Goal: Information Seeking & Learning: Learn about a topic

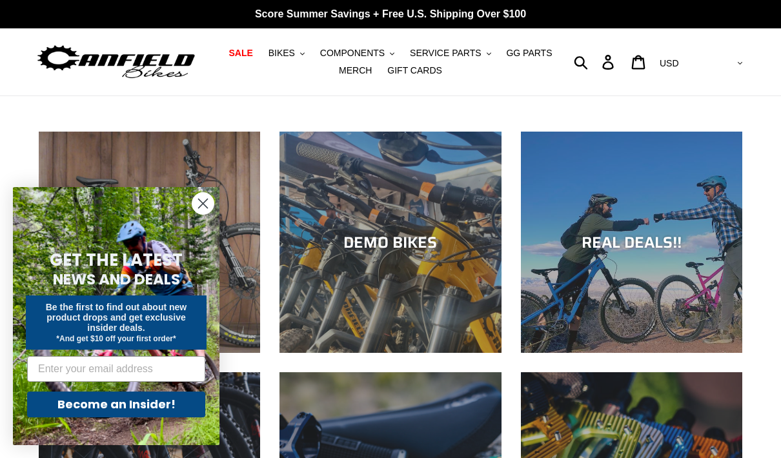
click at [201, 214] on circle "Close dialog" at bounding box center [202, 203] width 21 height 21
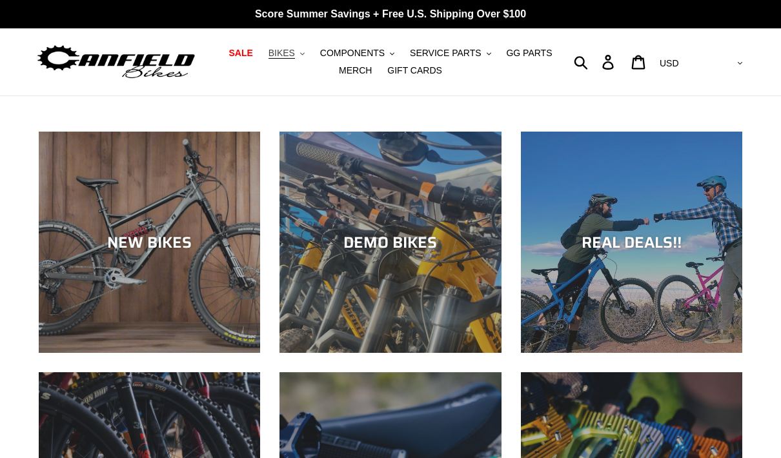
click at [290, 57] on span "BIKES" at bounding box center [281, 53] width 26 height 11
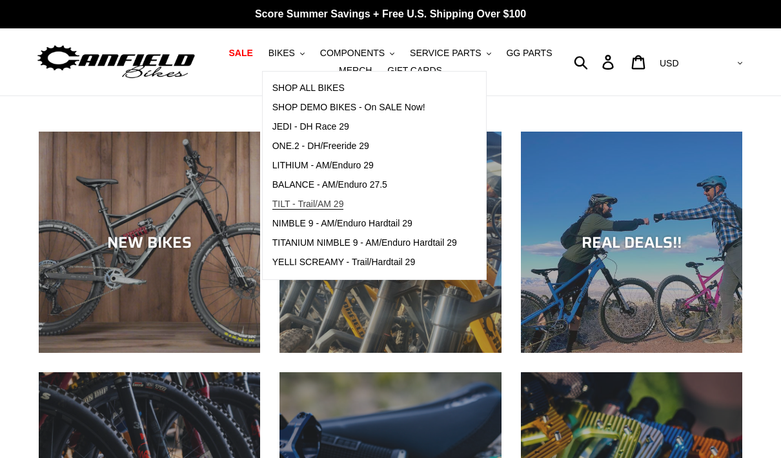
click at [336, 209] on span "TILT - Trail/AM 29" at bounding box center [308, 204] width 72 height 11
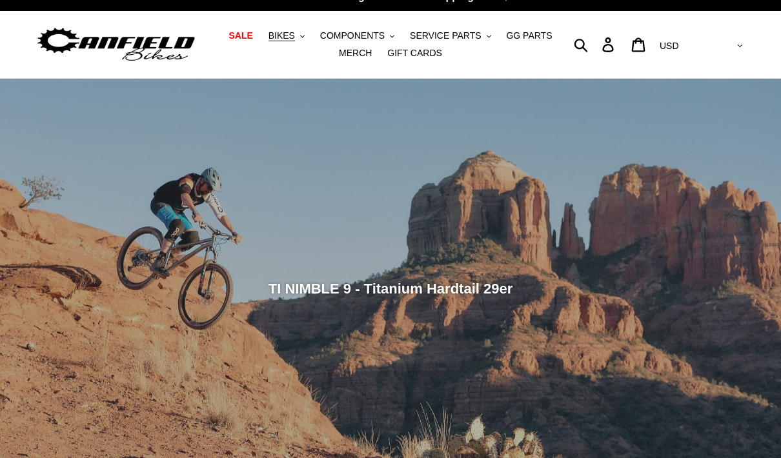
scroll to position [10, 0]
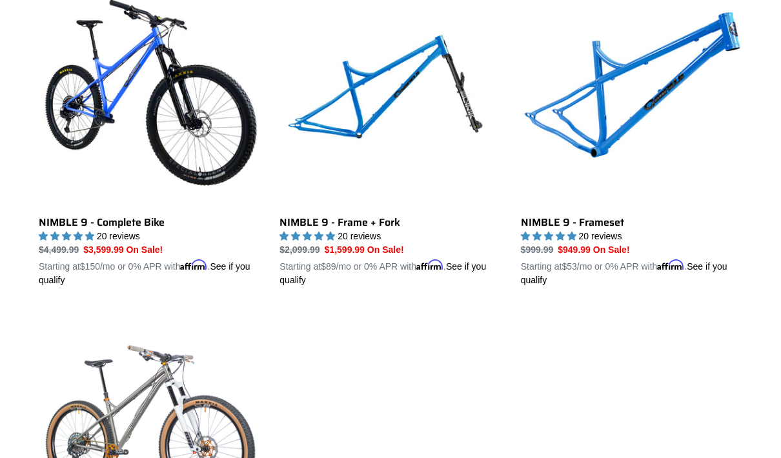
scroll to position [401, 0]
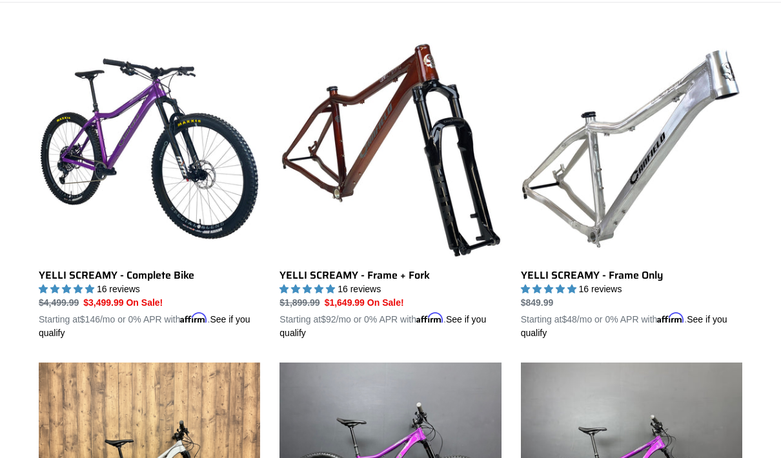
scroll to position [345, 0]
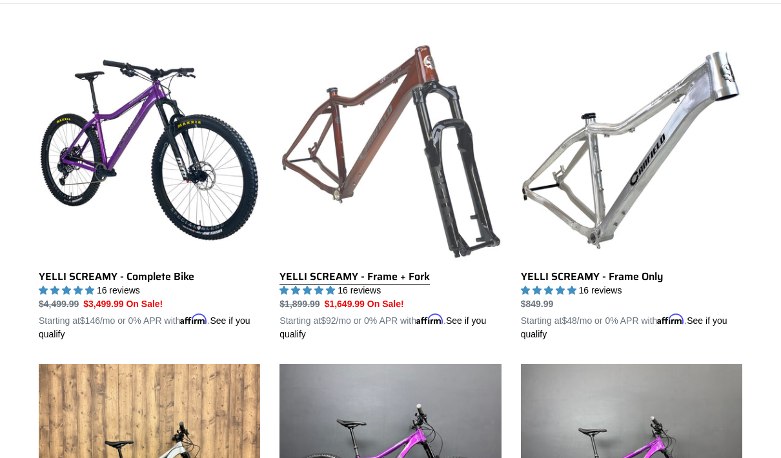
click at [461, 231] on link "YELLI SCREAMY - Frame + Fork" at bounding box center [389, 190] width 221 height 302
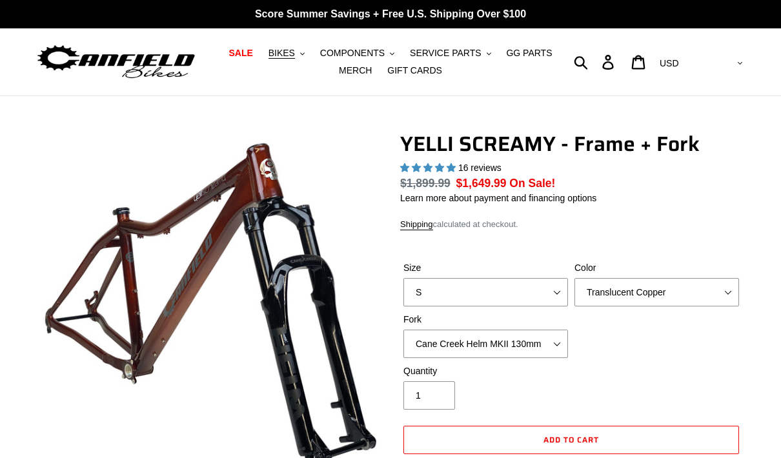
select select "highest-rating"
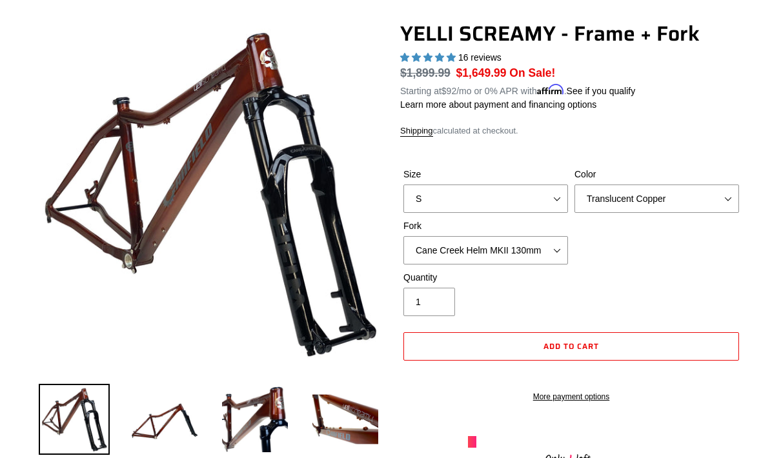
scroll to position [111, 0]
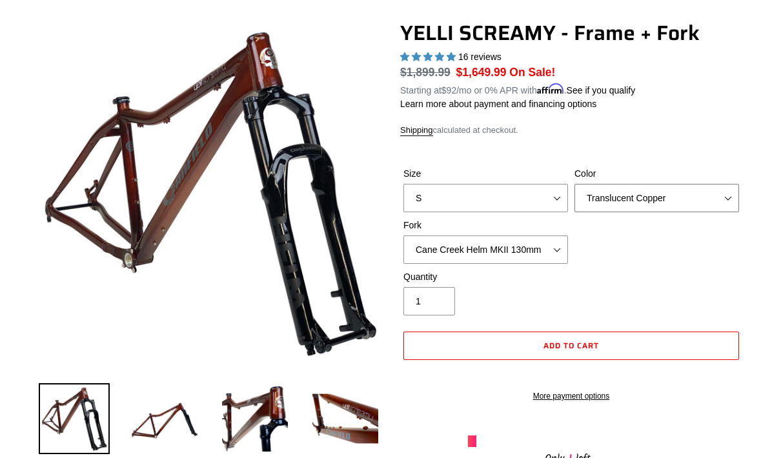
click at [656, 204] on select "Translucent Copper Purple Haze Raw" at bounding box center [656, 198] width 165 height 28
